Goal: Information Seeking & Learning: Learn about a topic

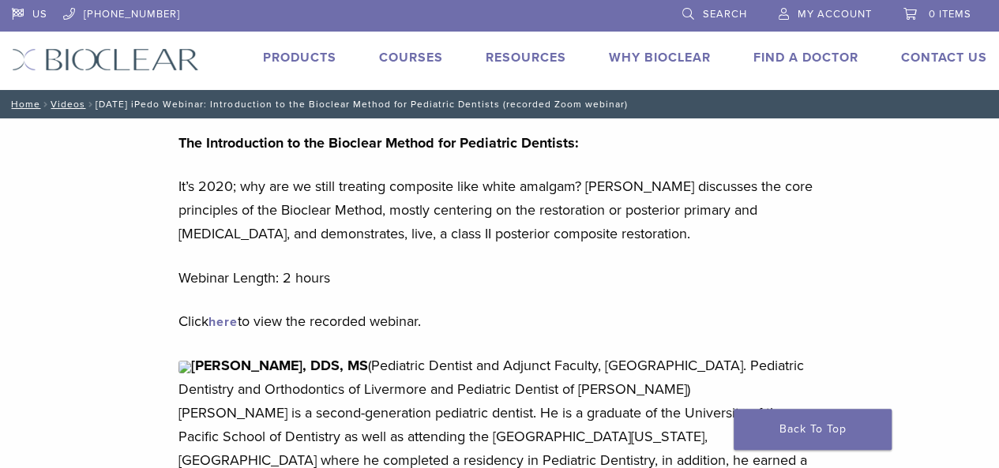
click at [95, 62] on img at bounding box center [105, 59] width 187 height 23
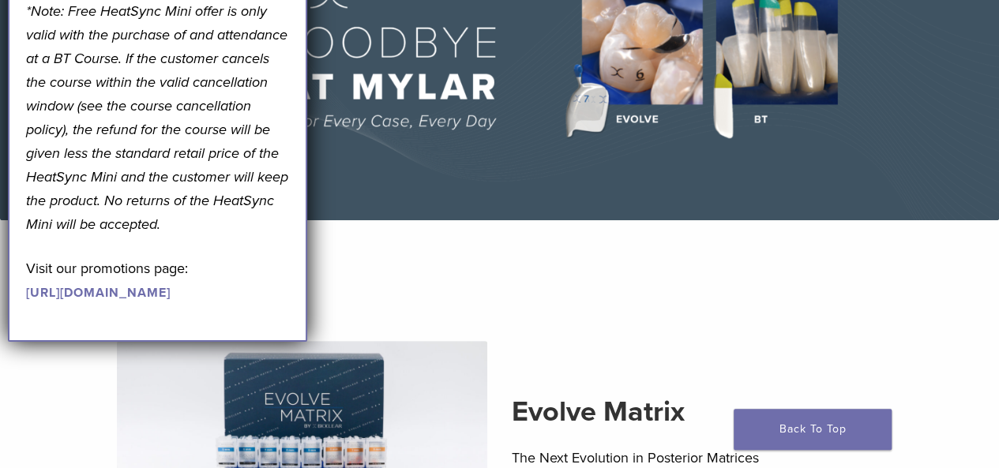
scroll to position [180, 0]
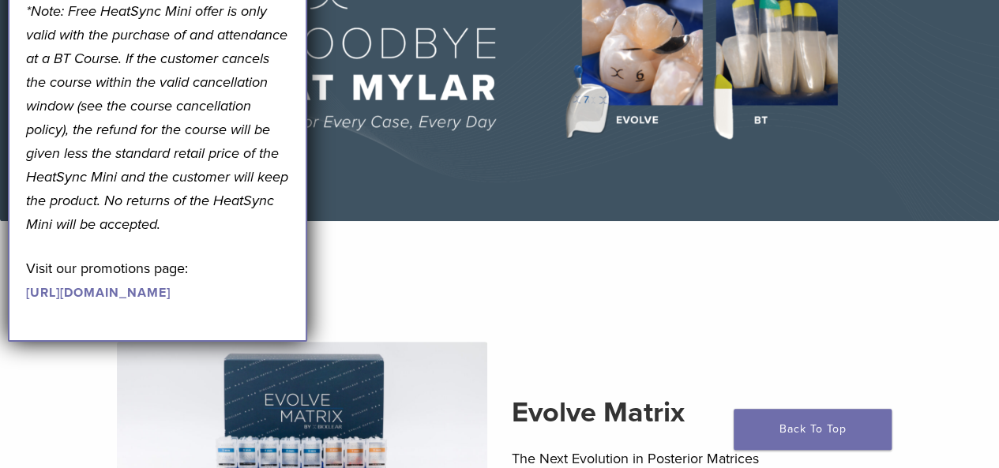
click at [257, 72] on p "*Note: Free HeatSync Mini offer is only valid with the purchase of and attendan…" at bounding box center [158, 117] width 264 height 237
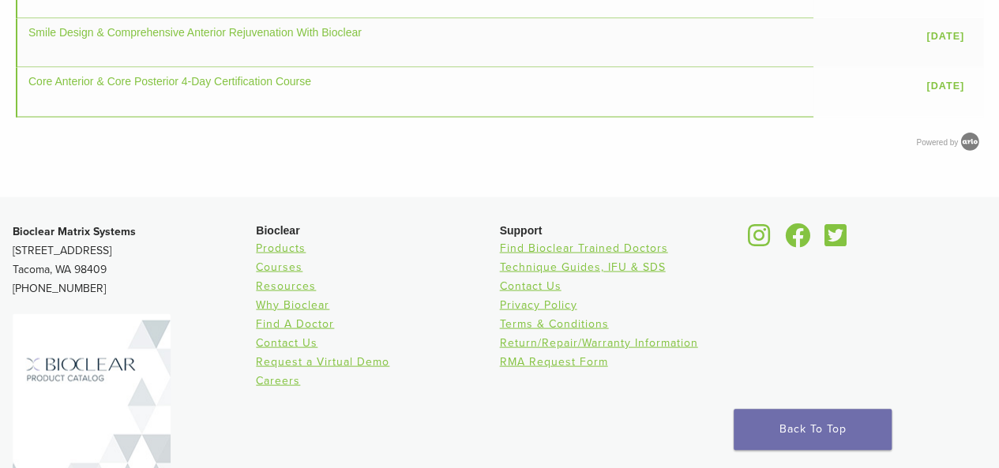
scroll to position [1462, 0]
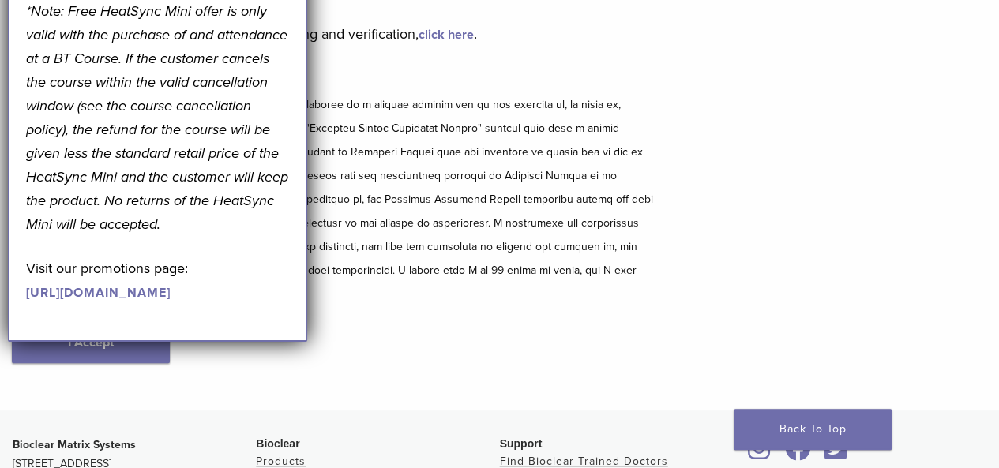
scroll to position [171, 0]
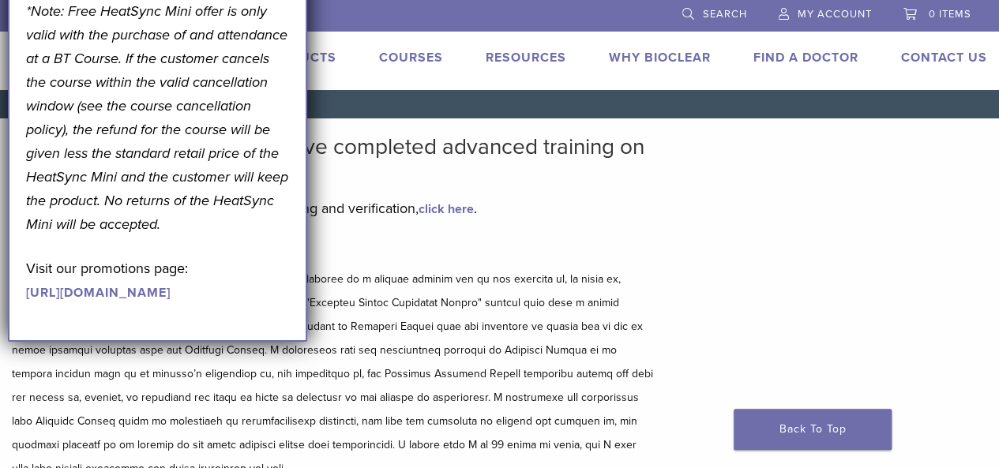
click at [462, 212] on link "click here" at bounding box center [446, 209] width 55 height 16
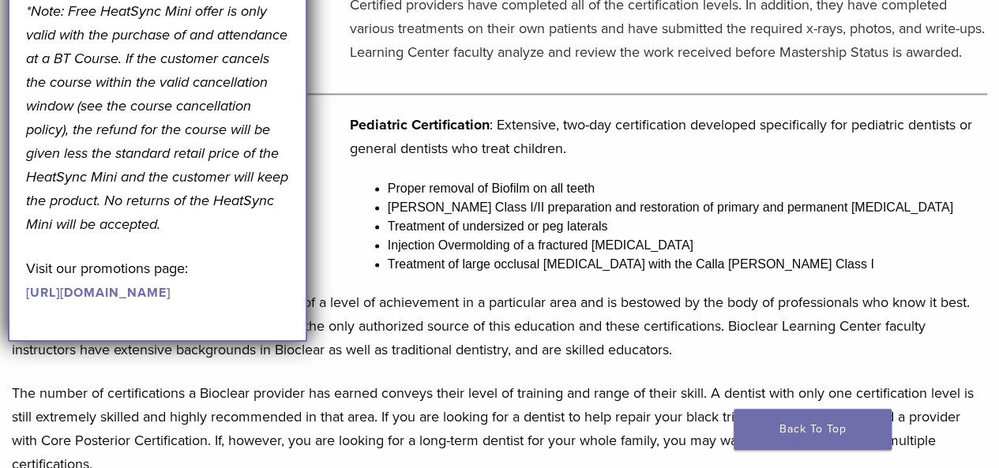
scroll to position [1221, 0]
